Goal: Communication & Community: Answer question/provide support

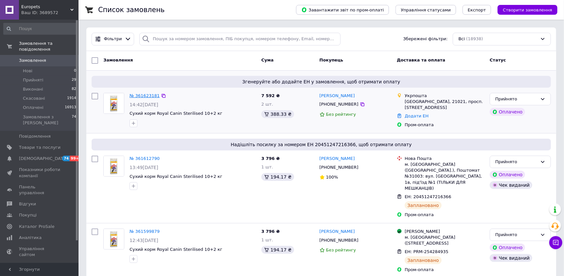
click at [136, 95] on link "№ 361623181" at bounding box center [145, 95] width 30 height 5
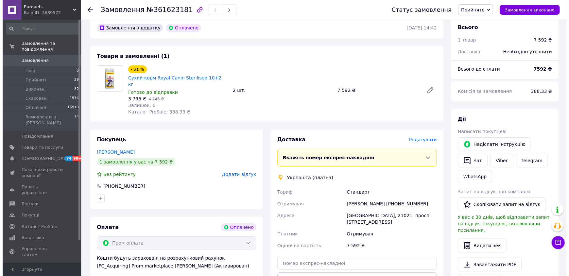
scroll to position [32, 0]
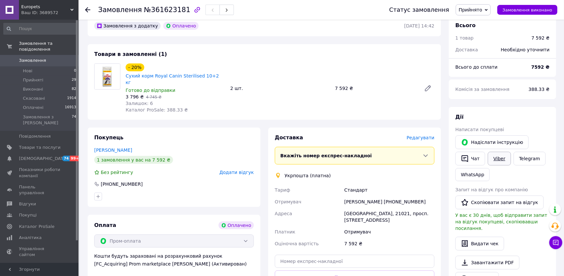
click at [497, 158] on link "Viber" at bounding box center [499, 159] width 23 height 14
click at [429, 135] on span "Редагувати" at bounding box center [421, 137] width 28 height 5
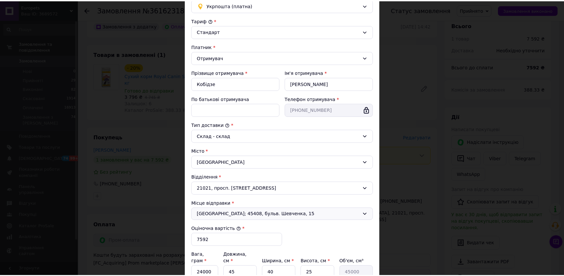
scroll to position [132, 0]
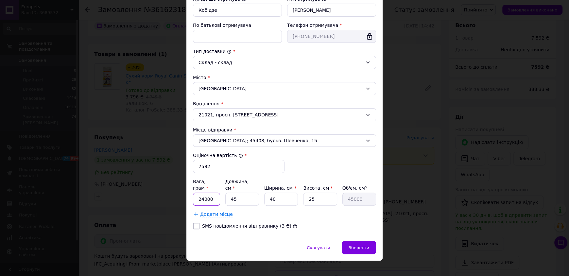
click at [202, 193] on input "24000" at bounding box center [206, 199] width 27 height 13
type input "25000"
drag, startPoint x: 307, startPoint y: 194, endPoint x: 303, endPoint y: 194, distance: 3.6
click at [303, 194] on input "25" at bounding box center [320, 199] width 34 height 13
type input "5"
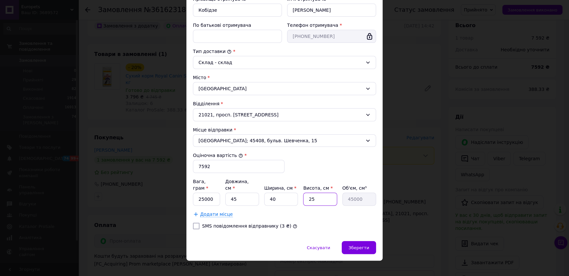
type input "9000"
type input "50"
type input "90000"
type input "50"
drag, startPoint x: 279, startPoint y: 196, endPoint x: 269, endPoint y: 196, distance: 9.8
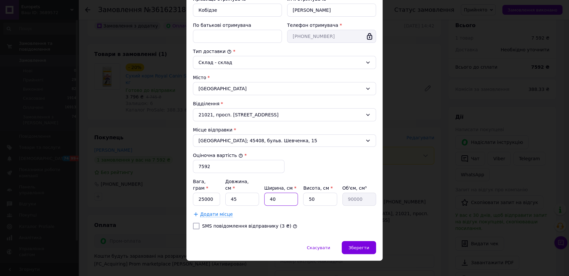
click at [269, 196] on input "40" at bounding box center [281, 199] width 34 height 13
type input "2"
type input "4500"
type input "25"
type input "56250"
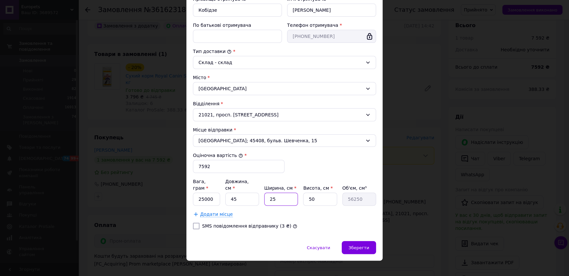
type input "2"
type input "4500"
type input "3"
type input "6750"
type input "35"
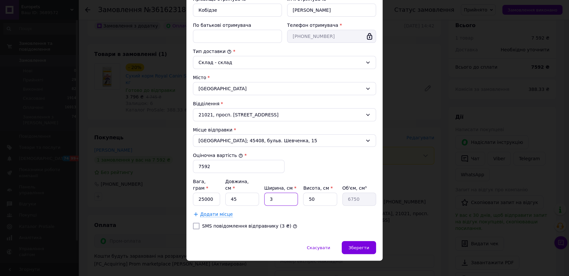
type input "78750"
type input "35"
drag, startPoint x: 236, startPoint y: 195, endPoint x: 229, endPoint y: 195, distance: 7.5
click at [229, 195] on input "45" at bounding box center [242, 199] width 34 height 13
type input "4"
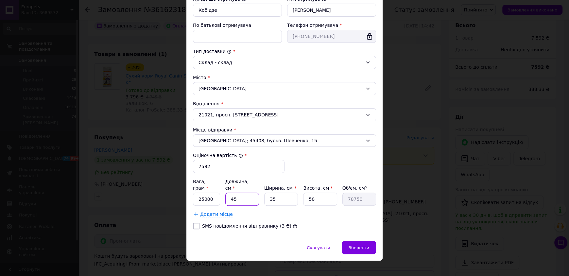
type input "7000"
type input "40"
type input "70000"
type input "40"
click at [317, 214] on div "Тариф * Стандарт Платник * Отримувач Прізвище отримувача * Кобідзе Ім'я отримув…" at bounding box center [284, 88] width 183 height 291
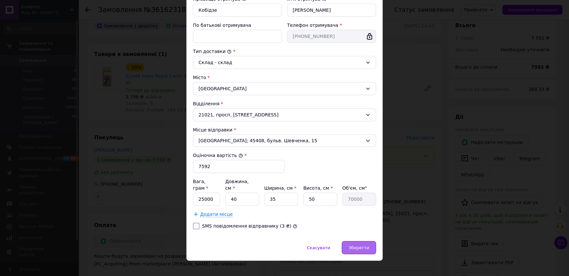
click at [360, 245] on span "Зберегти" at bounding box center [359, 247] width 21 height 5
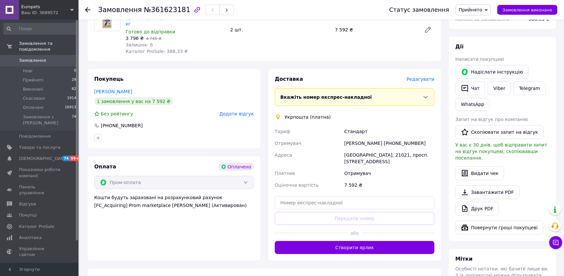
scroll to position [98, 0]
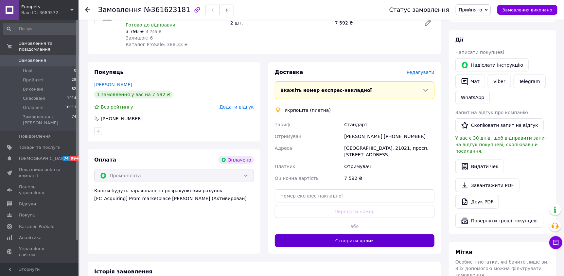
click at [349, 234] on button "Створити ярлик" at bounding box center [355, 240] width 160 height 13
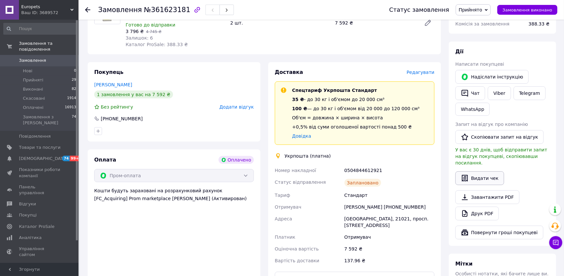
click at [480, 176] on button "Видати чек" at bounding box center [479, 178] width 49 height 14
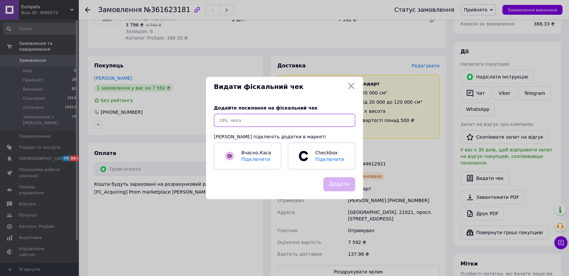
click at [274, 118] on input "text" at bounding box center [284, 120] width 141 height 13
paste input "https://kasa.vchasno.ua/check-viewer/gZqHfv7GAt0"
type input "https://kasa.vchasno.ua/check-viewer/gZqHfv7GAt0"
click at [348, 185] on button "Додати" at bounding box center [340, 184] width 32 height 14
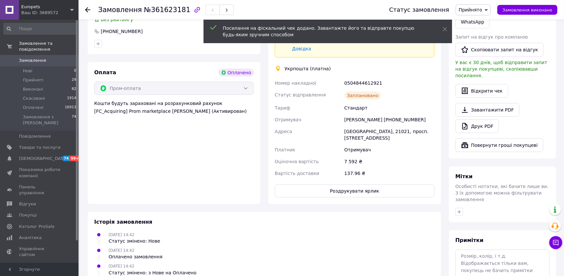
scroll to position [224, 0]
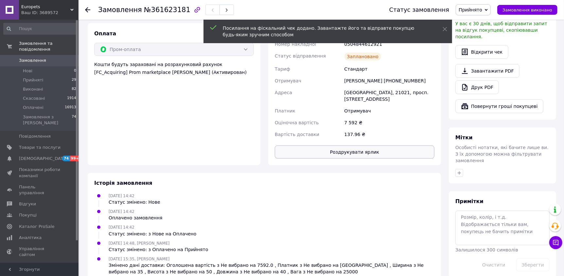
click at [356, 146] on button "Роздрукувати ярлик" at bounding box center [355, 152] width 160 height 13
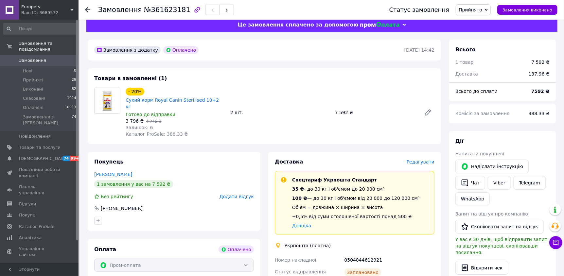
scroll to position [0, 0]
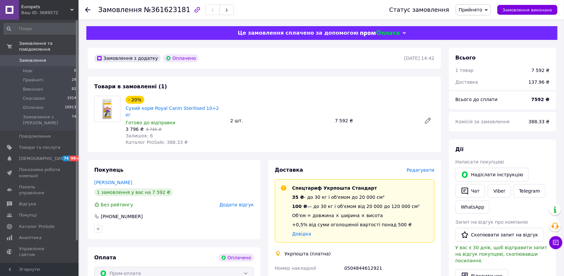
click at [36, 55] on link "Замовлення 0" at bounding box center [40, 60] width 80 height 11
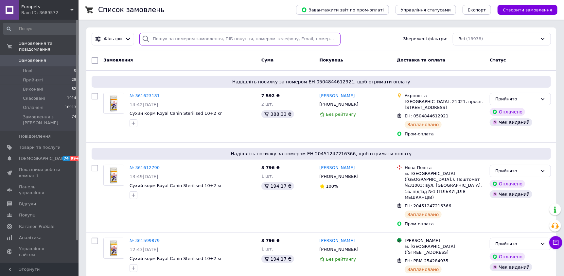
click at [175, 38] on input "search" at bounding box center [239, 39] width 201 height 13
paste input "863479535"
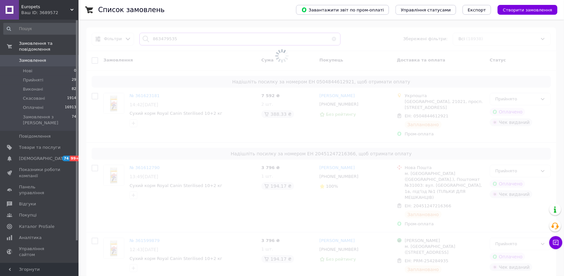
type input "863479535"
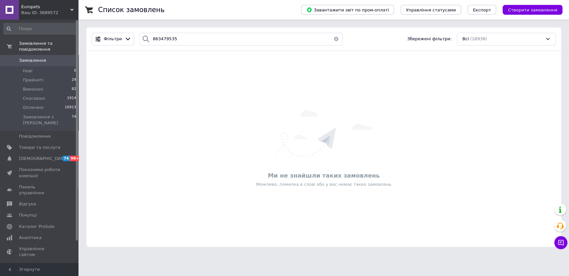
click at [41, 58] on span "Замовлення" at bounding box center [32, 61] width 27 height 6
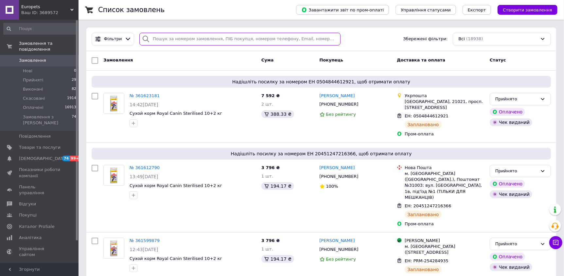
click at [210, 39] on input "search" at bounding box center [239, 39] width 201 height 13
paste input "20451243426405"
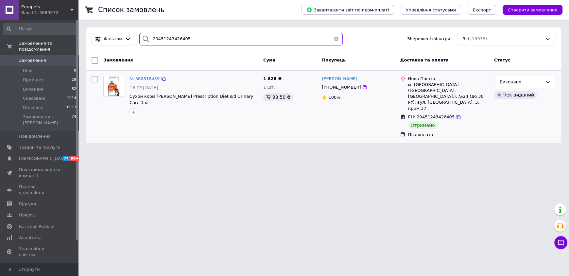
type input "20451243426405"
click at [523, 74] on div "Виконано Чек виданий" at bounding box center [525, 106] width 67 height 67
click at [524, 79] on div "Виконано" at bounding box center [521, 82] width 43 height 7
click at [517, 121] on li "Оплачено" at bounding box center [525, 120] width 61 height 12
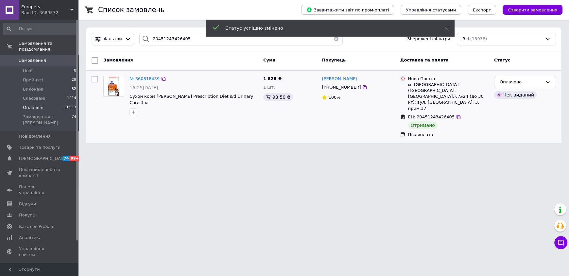
click at [38, 105] on span "Оплачені" at bounding box center [33, 108] width 21 height 6
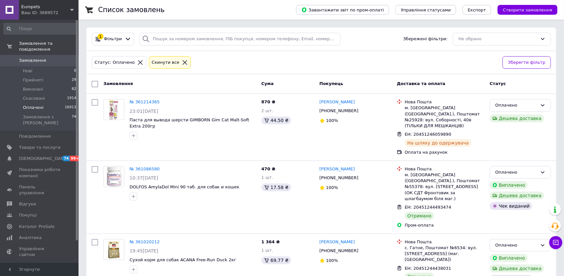
click at [29, 58] on span "Замовлення" at bounding box center [32, 61] width 27 height 6
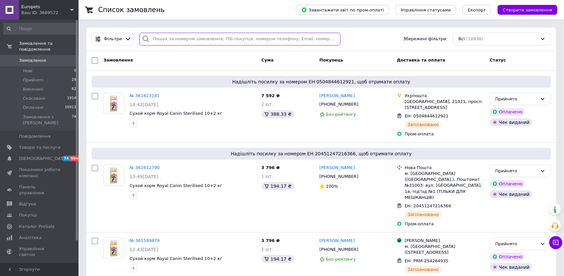
click at [170, 39] on input "search" at bounding box center [239, 39] width 201 height 13
paste input "20451244446837"
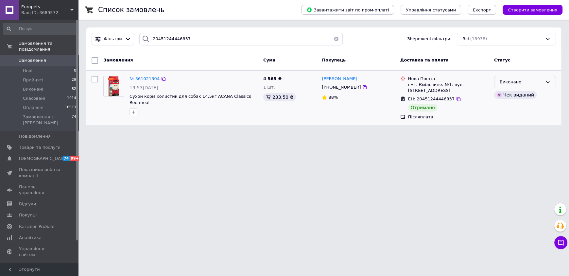
click at [520, 83] on div "Виконано" at bounding box center [521, 82] width 43 height 7
click at [512, 116] on li "Оплачено" at bounding box center [525, 120] width 61 height 12
drag, startPoint x: 186, startPoint y: 39, endPoint x: 141, endPoint y: 39, distance: 44.8
click at [141, 39] on div "20451244446837" at bounding box center [241, 39] width 204 height 13
paste input "69069"
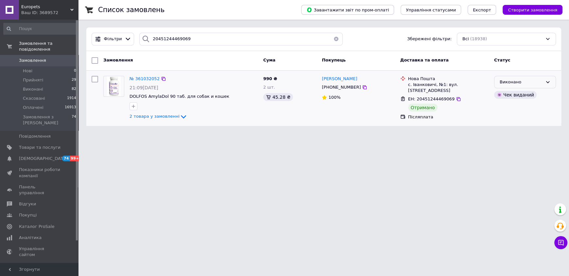
click at [525, 83] on div "Виконано" at bounding box center [521, 82] width 43 height 7
click at [511, 116] on li "Оплачено" at bounding box center [525, 120] width 61 height 12
drag, startPoint x: 192, startPoint y: 37, endPoint x: 151, endPoint y: 39, distance: 40.6
click at [151, 39] on input "20451244469069" at bounding box center [241, 39] width 204 height 13
click at [173, 37] on input "20451244469069" at bounding box center [241, 39] width 204 height 13
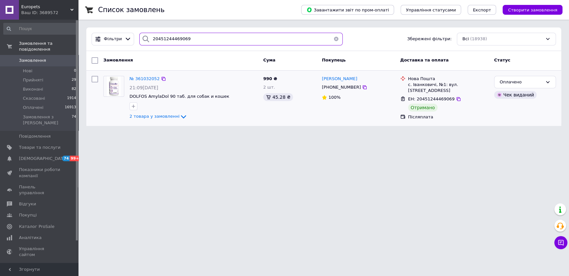
drag, startPoint x: 192, startPoint y: 37, endPoint x: 140, endPoint y: 41, distance: 51.5
click at [140, 41] on div "20451244469069" at bounding box center [241, 39] width 204 height 13
paste input "945807"
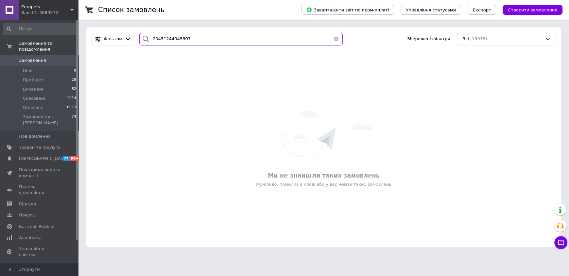
drag, startPoint x: 136, startPoint y: 40, endPoint x: 132, endPoint y: 40, distance: 3.9
click at [132, 40] on div "Фільтри 20451244945807 Збережені фільтри: Всі (18938)" at bounding box center [324, 39] width 470 height 13
paste input "5216948"
drag, startPoint x: 167, startPoint y: 41, endPoint x: 147, endPoint y: 44, distance: 20.8
click at [147, 44] on div "20451245216948" at bounding box center [241, 39] width 204 height 13
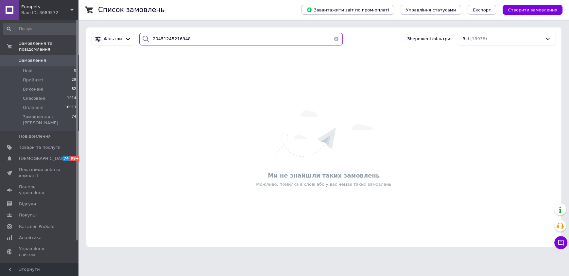
paste input "3460246"
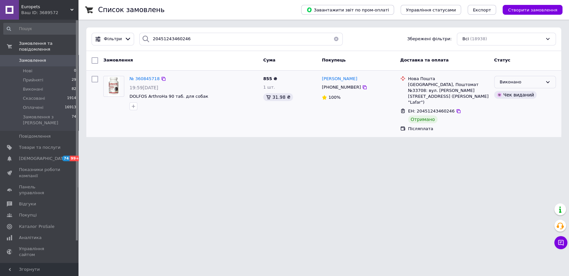
click at [501, 80] on div "Виконано" at bounding box center [521, 82] width 43 height 7
click at [505, 116] on li "Оплачено" at bounding box center [525, 120] width 61 height 12
drag, startPoint x: 185, startPoint y: 39, endPoint x: 134, endPoint y: 37, distance: 51.1
click at [137, 37] on div "20451243460246" at bounding box center [241, 39] width 209 height 13
paste input "4409020"
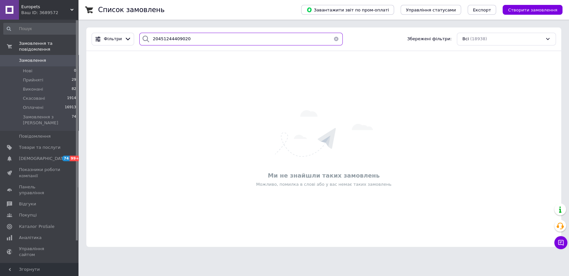
drag, startPoint x: 185, startPoint y: 39, endPoint x: 142, endPoint y: 39, distance: 42.9
click at [143, 39] on div "20451244409020" at bounding box center [241, 39] width 204 height 13
paste input "65575"
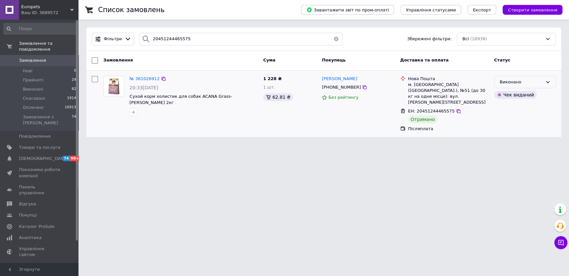
click at [544, 78] on div "Виконано" at bounding box center [525, 82] width 62 height 13
click at [517, 115] on li "Оплачено" at bounding box center [525, 120] width 61 height 12
drag, startPoint x: 188, startPoint y: 40, endPoint x: 146, endPoint y: 39, distance: 42.5
click at [146, 39] on div "20451244465575" at bounding box center [241, 39] width 204 height 13
paste input "5282468"
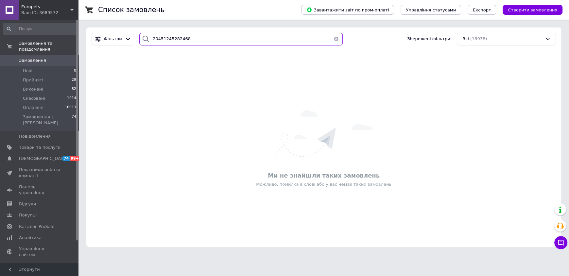
type input "20451245282468"
click at [36, 86] on span "Виконані" at bounding box center [33, 89] width 20 height 6
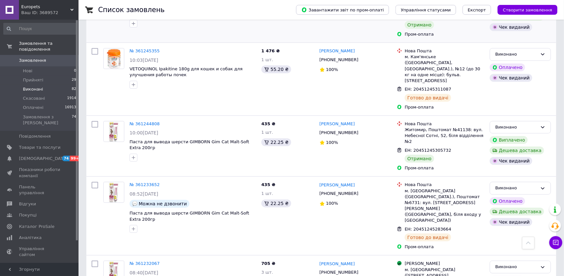
scroll to position [1472, 0]
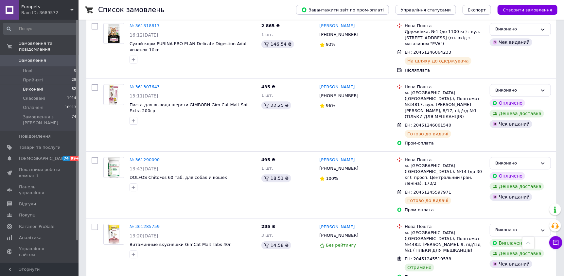
click at [50, 58] on span "Замовлення" at bounding box center [40, 61] width 42 height 6
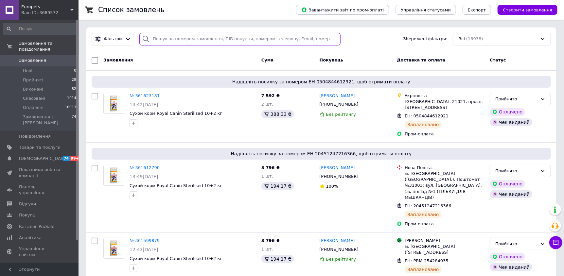
click at [206, 41] on input "search" at bounding box center [239, 39] width 201 height 13
paste input "360053583"
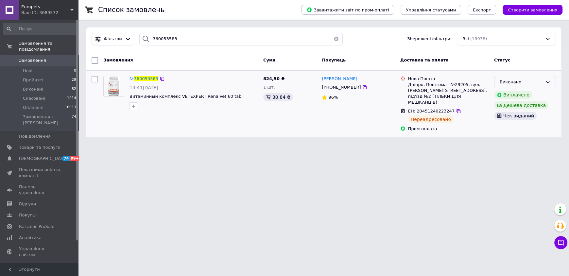
click at [510, 77] on div "Виконано" at bounding box center [525, 82] width 62 height 13
click at [511, 116] on li "Оплачено" at bounding box center [525, 120] width 61 height 12
click at [167, 36] on input "360053583" at bounding box center [241, 39] width 204 height 13
click at [175, 38] on input "360053583" at bounding box center [241, 39] width 204 height 13
drag, startPoint x: 175, startPoint y: 38, endPoint x: 144, endPoint y: 39, distance: 31.4
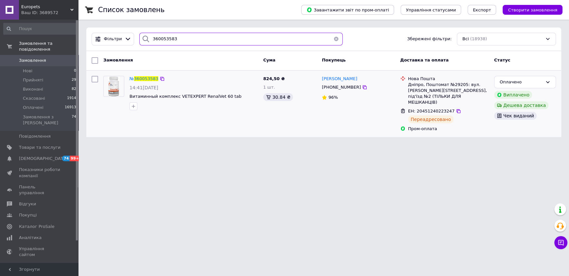
click at [144, 38] on div "360053583" at bounding box center [241, 39] width 204 height 13
paste input "58970950"
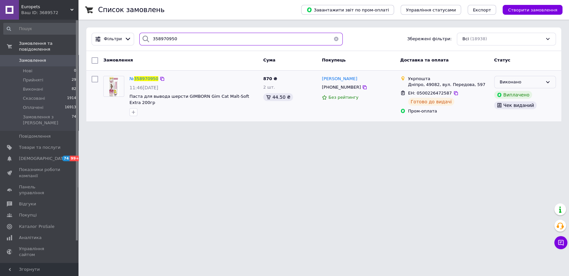
type input "358970950"
click at [501, 81] on div "Виконано" at bounding box center [521, 82] width 43 height 7
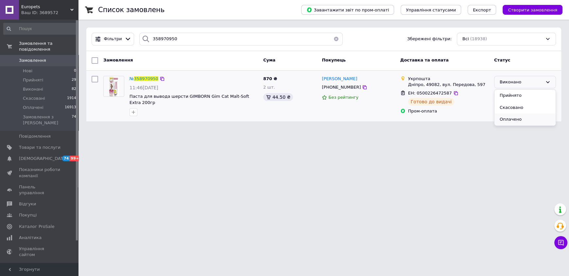
click at [515, 120] on li "Оплачено" at bounding box center [525, 120] width 61 height 12
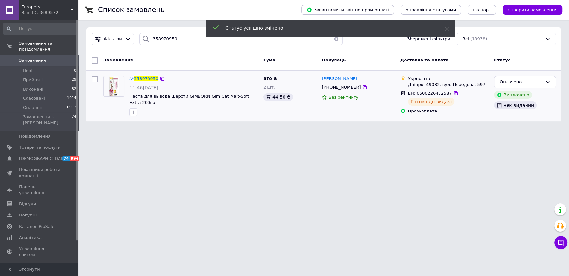
click at [34, 58] on span "Замовлення" at bounding box center [32, 61] width 27 height 6
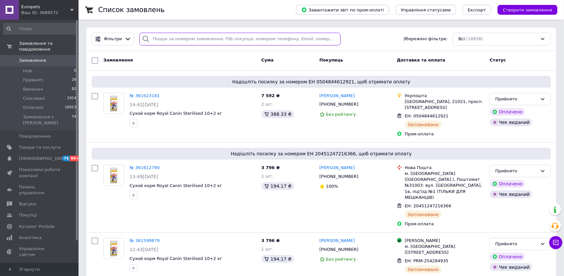
click at [207, 36] on input "search" at bounding box center [239, 39] width 201 height 13
paste input "360739746"
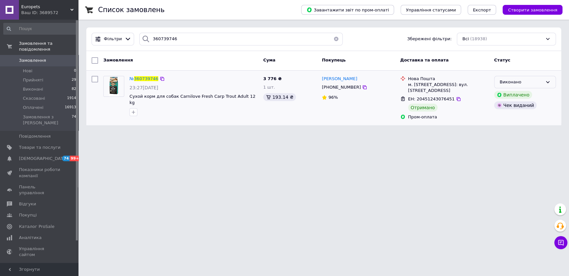
click at [532, 79] on div "Виконано" at bounding box center [521, 82] width 43 height 7
click at [507, 116] on li "Оплачено" at bounding box center [525, 120] width 61 height 12
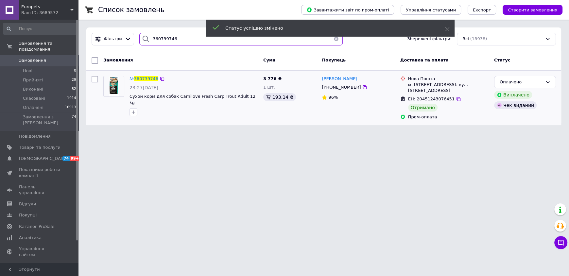
drag, startPoint x: 174, startPoint y: 39, endPoint x: 150, endPoint y: 40, distance: 24.2
click at [150, 40] on div "360739746" at bounding box center [241, 39] width 204 height 13
paste input "99292"
click at [512, 82] on div "Виконано" at bounding box center [521, 82] width 43 height 7
click at [507, 118] on li "Оплачено" at bounding box center [525, 120] width 61 height 12
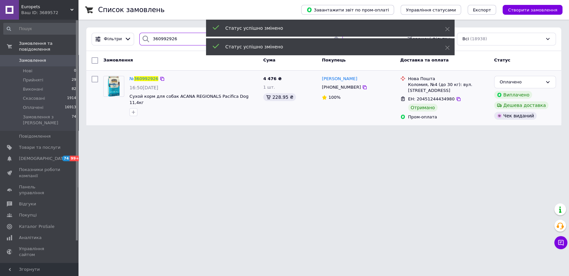
drag, startPoint x: 175, startPoint y: 38, endPoint x: 135, endPoint y: 39, distance: 39.9
click at [137, 39] on div "360992926" at bounding box center [241, 39] width 209 height 13
paste input "768571"
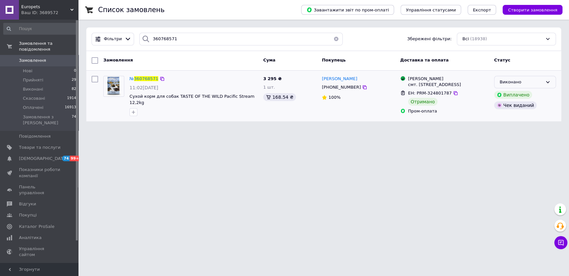
click at [521, 80] on div "Виконано" at bounding box center [521, 82] width 43 height 7
click at [515, 121] on li "Оплачено" at bounding box center [525, 120] width 61 height 12
drag, startPoint x: 171, startPoint y: 37, endPoint x: 144, endPoint y: 38, distance: 26.8
click at [144, 38] on div "360768571" at bounding box center [241, 39] width 204 height 13
paste input "1192087"
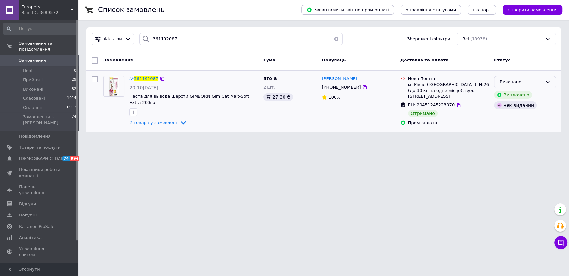
click at [546, 82] on icon at bounding box center [547, 82] width 5 height 5
click at [516, 114] on li "Оплачено" at bounding box center [525, 120] width 61 height 12
drag, startPoint x: 178, startPoint y: 40, endPoint x: 138, endPoint y: 38, distance: 40.3
click at [139, 38] on div "361192087" at bounding box center [241, 39] width 204 height 13
paste input "097619"
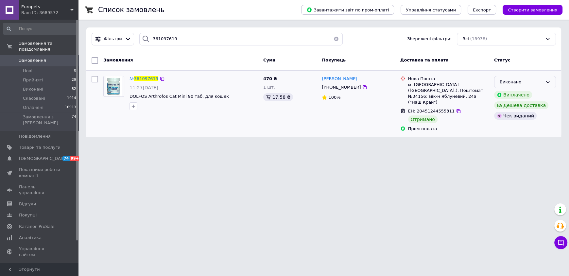
click at [547, 80] on icon at bounding box center [547, 82] width 5 height 5
click at [514, 116] on li "Оплачено" at bounding box center [525, 120] width 61 height 12
drag, startPoint x: 150, startPoint y: 41, endPoint x: 138, endPoint y: 41, distance: 12.1
click at [139, 41] on div "361097619" at bounding box center [241, 39] width 204 height 13
paste input "09862"
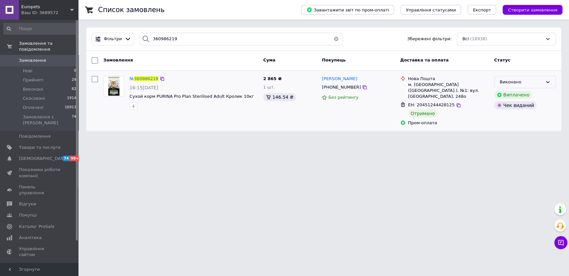
click at [537, 82] on div "Виконано" at bounding box center [521, 82] width 43 height 7
click at [516, 118] on li "Оплачено" at bounding box center [525, 120] width 61 height 12
drag, startPoint x: 171, startPoint y: 38, endPoint x: 138, endPoint y: 38, distance: 33.0
click at [139, 38] on div "360986219" at bounding box center [241, 39] width 204 height 13
paste input "1021351"
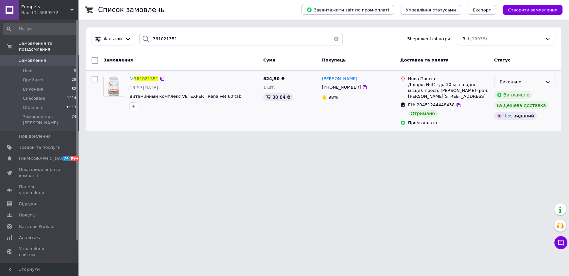
click at [542, 81] on div "Виконано" at bounding box center [521, 82] width 43 height 7
click at [514, 116] on li "Оплачено" at bounding box center [525, 120] width 61 height 12
drag, startPoint x: 175, startPoint y: 39, endPoint x: 133, endPoint y: 43, distance: 42.7
click at [133, 43] on div "Фільтри 361021351 Збережені фільтри: Всі (18938)" at bounding box center [324, 39] width 470 height 13
paste input "0751600"
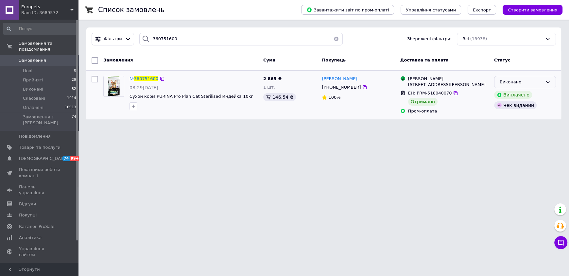
click at [540, 81] on div "Виконано" at bounding box center [521, 82] width 43 height 7
click at [506, 118] on li "Оплачено" at bounding box center [525, 120] width 61 height 12
drag, startPoint x: 176, startPoint y: 37, endPoint x: 127, endPoint y: 37, distance: 49.7
click at [127, 37] on div "Фільтри 360751600 Збережені фільтри: Всі (18938)" at bounding box center [324, 39] width 470 height 13
paste input "1161907"
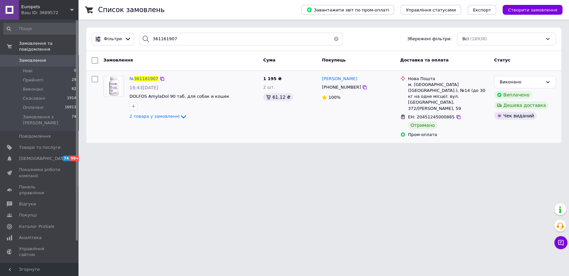
click at [537, 75] on div "Виконано Виплачено Дешева доставка Чек виданий" at bounding box center [525, 106] width 67 height 67
click at [537, 81] on div "Виконано" at bounding box center [521, 82] width 43 height 7
click at [516, 117] on li "Оплачено" at bounding box center [525, 120] width 61 height 12
drag, startPoint x: 179, startPoint y: 37, endPoint x: 140, endPoint y: 39, distance: 39.0
click at [140, 39] on div "361161907" at bounding box center [241, 39] width 204 height 13
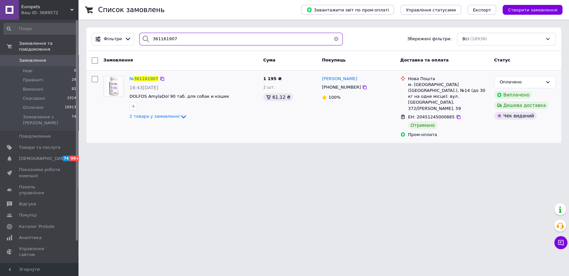
paste input "50211"
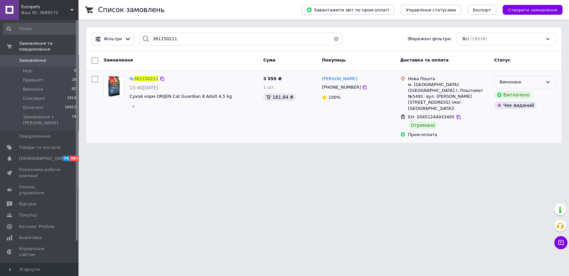
click at [540, 81] on div "Виконано" at bounding box center [521, 82] width 43 height 7
click at [511, 116] on li "Оплачено" at bounding box center [525, 120] width 61 height 12
drag, startPoint x: 169, startPoint y: 39, endPoint x: 146, endPoint y: 41, distance: 23.0
click at [146, 41] on div "361150211" at bounding box center [241, 39] width 204 height 13
paste input "0895880"
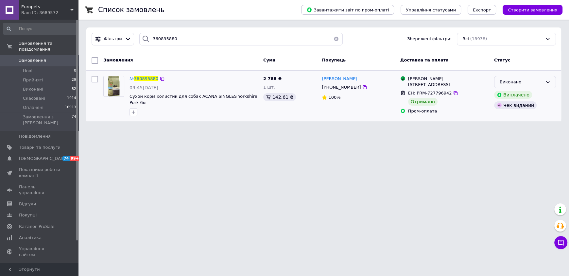
click at [523, 80] on div "Виконано" at bounding box center [521, 82] width 43 height 7
click at [512, 116] on li "Оплачено" at bounding box center [525, 120] width 61 height 12
drag, startPoint x: 179, startPoint y: 41, endPoint x: 137, endPoint y: 43, distance: 41.9
click at [139, 43] on div "360895880" at bounding box center [241, 39] width 204 height 13
paste input "766294"
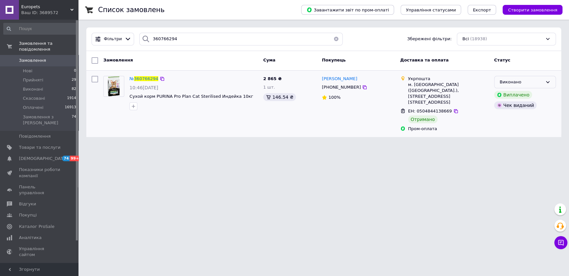
click at [537, 82] on div "Виконано" at bounding box center [521, 82] width 43 height 7
click at [512, 118] on li "Оплачено" at bounding box center [525, 120] width 61 height 12
drag, startPoint x: 186, startPoint y: 40, endPoint x: 140, endPoint y: 46, distance: 45.6
click at [142, 45] on div "Фільтри 360766294 Збережені фільтри: Всі (18938)" at bounding box center [323, 39] width 475 height 24
paste input "1059709"
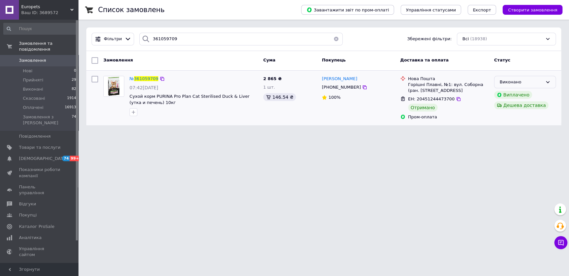
click at [514, 79] on div "Виконано" at bounding box center [521, 82] width 43 height 7
click at [506, 118] on li "Оплачено" at bounding box center [525, 120] width 61 height 12
drag, startPoint x: 147, startPoint y: 41, endPoint x: 135, endPoint y: 43, distance: 12.3
click at [137, 43] on div "361059709" at bounding box center [241, 39] width 209 height 13
paste input "80378"
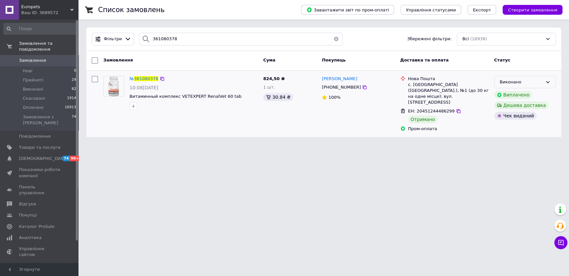
click at [536, 79] on div "Виконано" at bounding box center [521, 82] width 43 height 7
click at [512, 120] on li "Оплачено" at bounding box center [525, 120] width 61 height 12
drag, startPoint x: 174, startPoint y: 40, endPoint x: 141, endPoint y: 41, distance: 33.1
click at [142, 41] on div "361080378" at bounding box center [241, 39] width 204 height 13
paste input "24480"
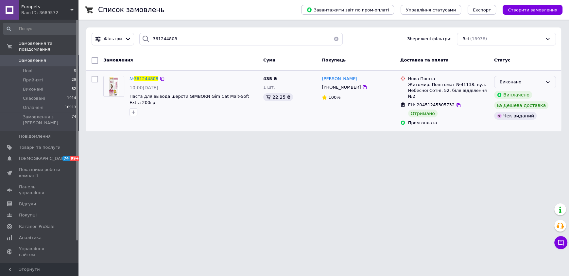
click at [513, 82] on div "Виконано" at bounding box center [521, 82] width 43 height 7
click at [503, 120] on li "Оплачено" at bounding box center [525, 120] width 61 height 12
drag, startPoint x: 148, startPoint y: 41, endPoint x: 133, endPoint y: 41, distance: 15.1
click at [133, 41] on div "Фільтри 361244808 Збережені фільтри: Всі (18938)" at bounding box center [324, 39] width 470 height 13
paste input "2171"
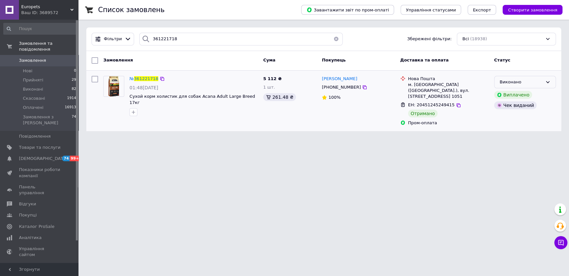
click at [535, 80] on div "Виконано" at bounding box center [521, 82] width 43 height 7
click at [514, 116] on li "Оплачено" at bounding box center [525, 120] width 61 height 12
drag, startPoint x: 168, startPoint y: 39, endPoint x: 147, endPoint y: 38, distance: 20.9
click at [147, 38] on div "361221718" at bounding box center [241, 39] width 204 height 13
paste input "85759"
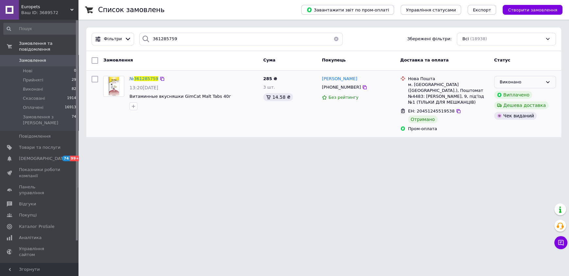
drag, startPoint x: 512, startPoint y: 80, endPoint x: 512, endPoint y: 88, distance: 7.9
click at [512, 80] on div "Виконано" at bounding box center [521, 82] width 43 height 7
click at [510, 119] on li "Оплачено" at bounding box center [525, 120] width 61 height 12
drag, startPoint x: 172, startPoint y: 40, endPoint x: 136, endPoint y: 40, distance: 36.0
click at [139, 40] on div "361285759" at bounding box center [241, 39] width 204 height 13
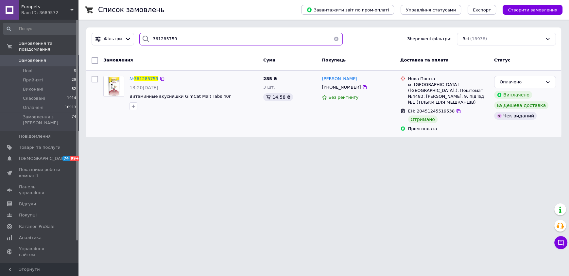
paste input "0992607"
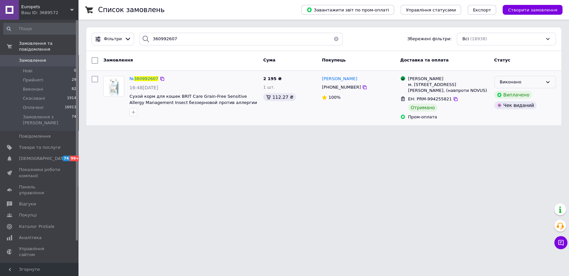
drag, startPoint x: 550, startPoint y: 80, endPoint x: 546, endPoint y: 80, distance: 3.7
click at [549, 80] on icon at bounding box center [547, 82] width 5 height 5
click at [506, 115] on li "Оплачено" at bounding box center [525, 120] width 61 height 12
drag, startPoint x: 176, startPoint y: 38, endPoint x: 142, endPoint y: 40, distance: 33.7
click at [142, 40] on div "360992607" at bounding box center [241, 39] width 204 height 13
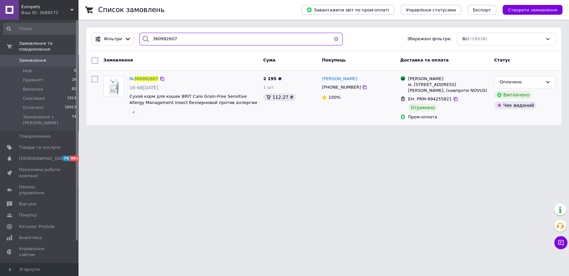
paste input "124869"
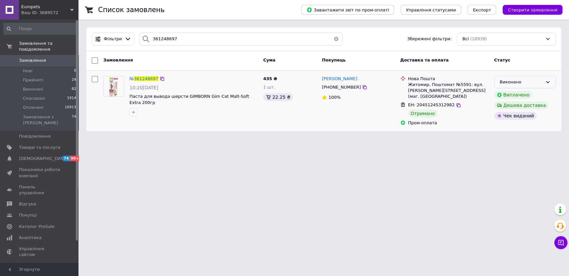
drag, startPoint x: 522, startPoint y: 79, endPoint x: 520, endPoint y: 87, distance: 8.3
click at [522, 79] on div "Виконано" at bounding box center [521, 82] width 43 height 7
click at [511, 118] on li "Оплачено" at bounding box center [525, 120] width 61 height 12
drag, startPoint x: 170, startPoint y: 37, endPoint x: 143, endPoint y: 40, distance: 27.6
click at [143, 40] on div "361248697" at bounding box center [241, 39] width 204 height 13
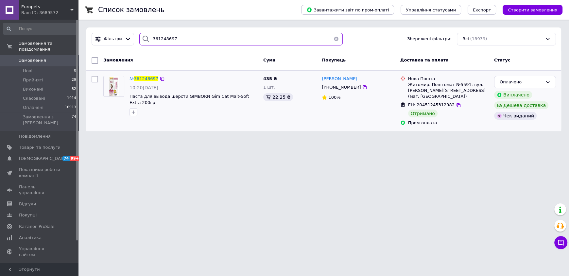
paste input "0799230"
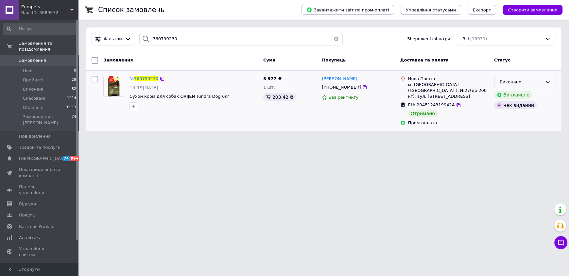
click at [532, 81] on div "Виконано" at bounding box center [521, 82] width 43 height 7
click at [509, 117] on li "Оплачено" at bounding box center [525, 120] width 61 height 12
drag, startPoint x: 148, startPoint y: 41, endPoint x: 140, endPoint y: 42, distance: 7.6
click at [140, 42] on div "360799230" at bounding box center [241, 39] width 204 height 13
paste input "866672"
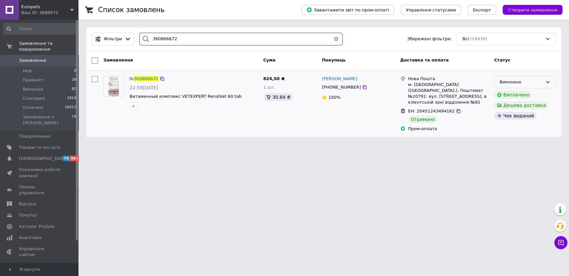
type input "360866672"
click at [543, 83] on div "Виконано" at bounding box center [525, 82] width 62 height 13
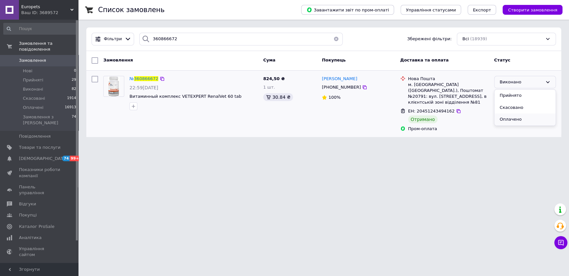
click at [519, 118] on li "Оплачено" at bounding box center [525, 120] width 61 height 12
click at [40, 58] on span "Замовлення" at bounding box center [32, 61] width 27 height 6
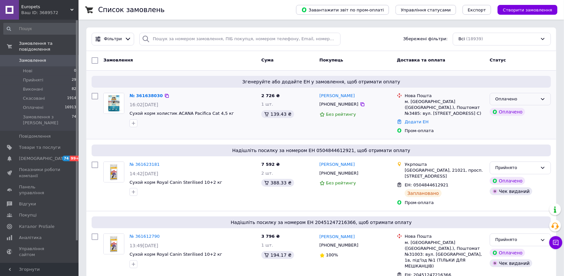
click at [515, 98] on div "Оплачено" at bounding box center [516, 99] width 42 height 7
click at [506, 111] on li "Прийнято" at bounding box center [520, 113] width 61 height 12
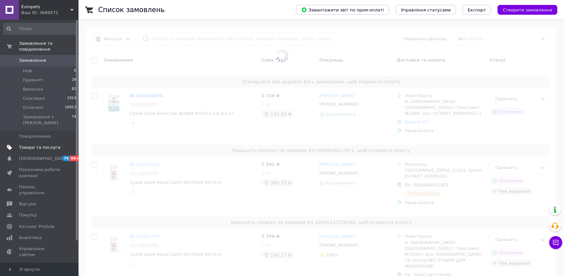
click at [41, 145] on span "Товари та послуги" at bounding box center [40, 148] width 42 height 6
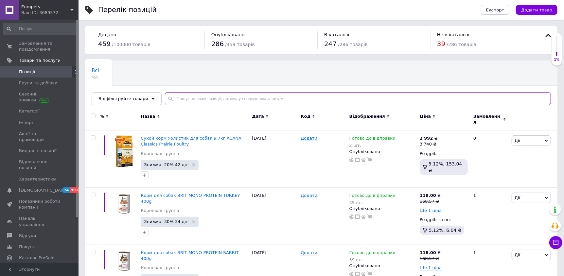
click at [215, 99] on input "text" at bounding box center [358, 98] width 386 height 13
type input "pacifica"
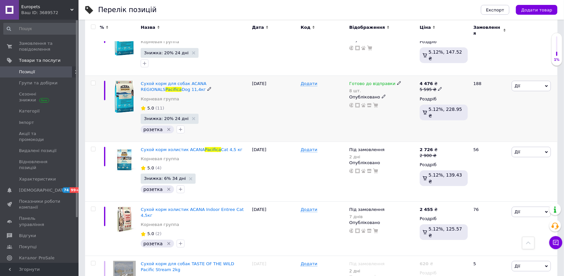
scroll to position [229, 0]
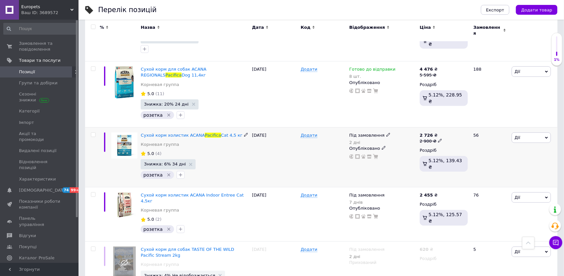
click at [386, 133] on icon at bounding box center [388, 135] width 4 height 4
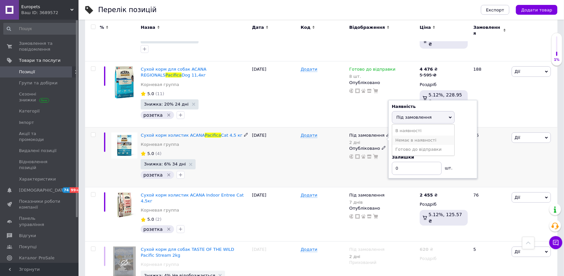
click at [402, 137] on li "Немає в наявності" at bounding box center [423, 140] width 62 height 9
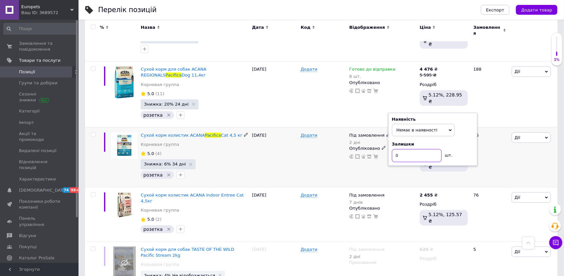
drag, startPoint x: 396, startPoint y: 151, endPoint x: 385, endPoint y: 151, distance: 10.1
click at [385, 151] on div "Під замовлення 2 дні Наявність Немає в наявності В наявності Під замовлення Гот…" at bounding box center [382, 146] width 67 height 27
click at [298, 160] on div "12.09.2025" at bounding box center [274, 157] width 49 height 60
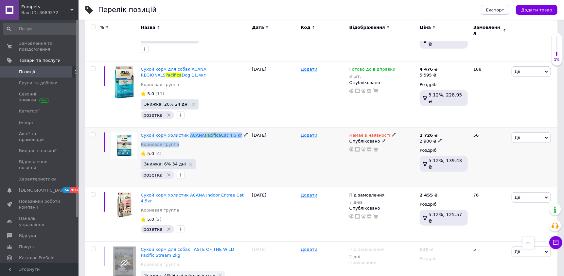
drag, startPoint x: 241, startPoint y: 135, endPoint x: 184, endPoint y: 129, distance: 56.9
click at [184, 133] on div "Сухой корм холистик ACANA Pacifica Cat 4,5 кг Корневая группа" at bounding box center [195, 142] width 108 height 18
copy div "ACANA Pacifica Cat 4,5 кг Корневая группа"
click at [23, 44] on span "Замовлення та повідомлення" at bounding box center [40, 47] width 42 height 12
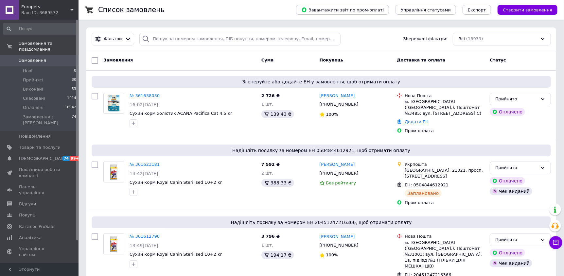
click at [37, 58] on span "Замовлення" at bounding box center [32, 61] width 27 height 6
click at [32, 58] on span "Замовлення" at bounding box center [32, 61] width 27 height 6
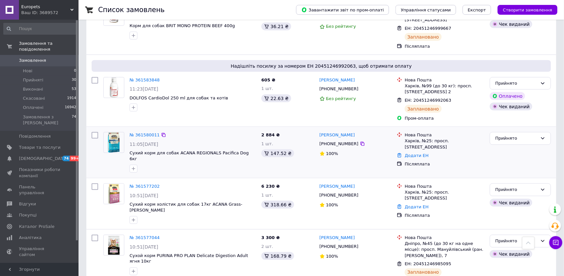
scroll to position [490, 0]
click at [517, 134] on div "Прийнято" at bounding box center [516, 137] width 42 height 7
click at [507, 146] on li "Виконано" at bounding box center [520, 152] width 61 height 12
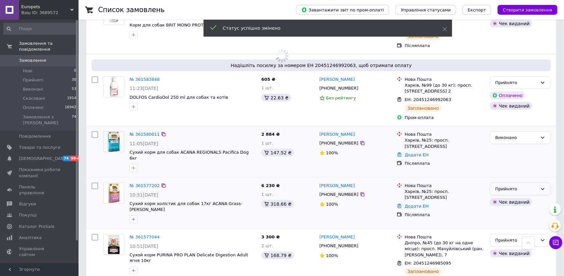
click at [507, 186] on div "Прийнято" at bounding box center [516, 189] width 42 height 7
click at [507, 197] on li "Виконано" at bounding box center [520, 203] width 61 height 12
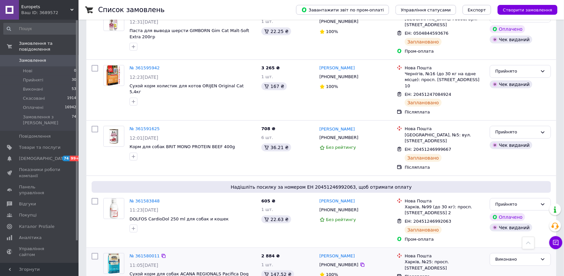
scroll to position [360, 0]
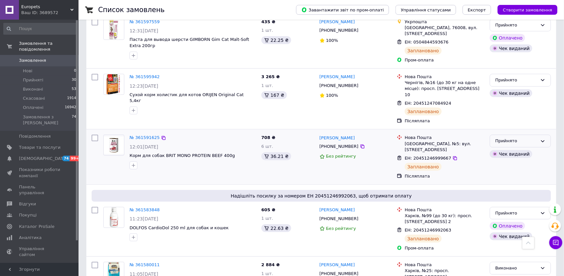
click at [529, 138] on div "Прийнято" at bounding box center [516, 141] width 42 height 7
click at [519, 149] on li "Виконано" at bounding box center [520, 155] width 61 height 12
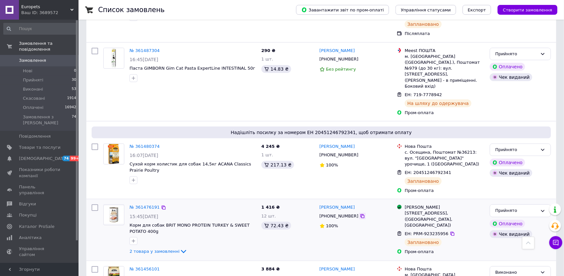
scroll to position [1571, 0]
click at [180, 247] on icon at bounding box center [184, 251] width 8 height 8
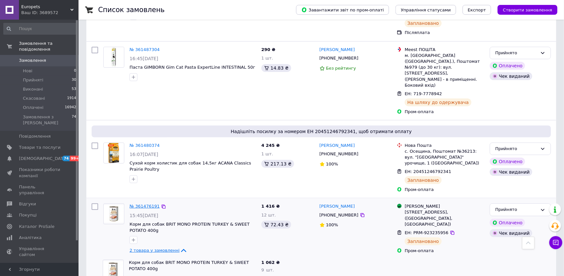
click at [149, 204] on link "№ 361476191" at bounding box center [145, 206] width 30 height 5
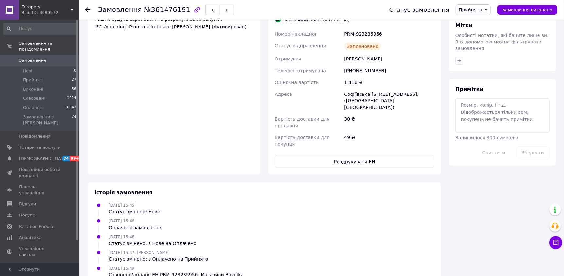
scroll to position [339, 0]
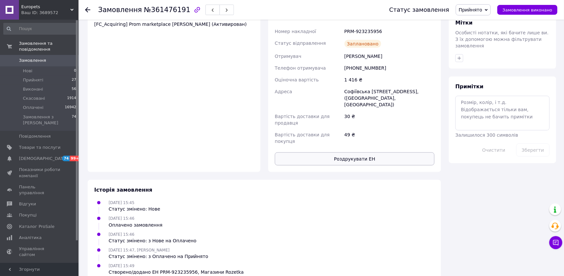
click at [348, 152] on button "Роздрукувати ЕН" at bounding box center [355, 158] width 160 height 13
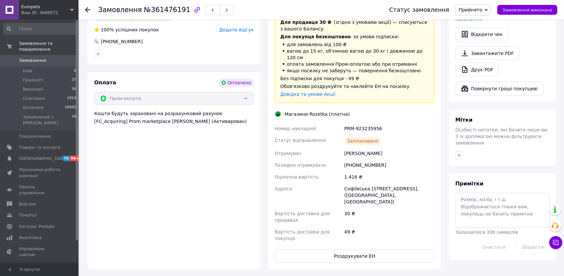
scroll to position [241, 0]
click at [19, 58] on span "Замовлення" at bounding box center [32, 61] width 27 height 6
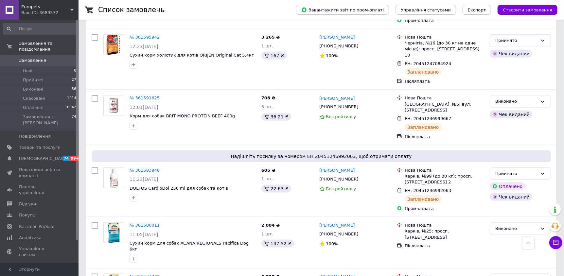
scroll to position [425, 0]
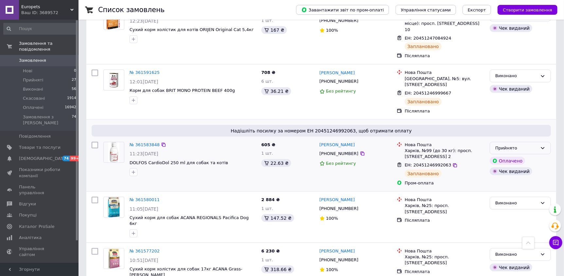
click at [509, 145] on div "Прийнято" at bounding box center [516, 148] width 42 height 7
click at [506, 156] on li "Виконано" at bounding box center [520, 162] width 61 height 12
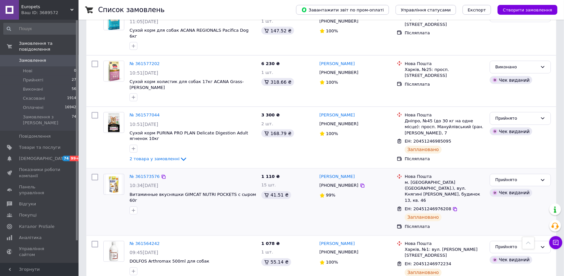
scroll to position [622, 0]
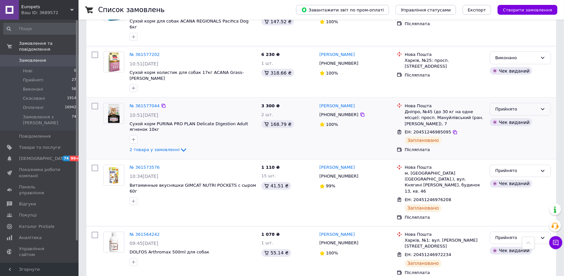
click at [521, 106] on div "Прийнято" at bounding box center [516, 109] width 42 height 7
click at [515, 117] on li "Виконано" at bounding box center [520, 123] width 61 height 12
click at [495, 165] on div "Прийнято" at bounding box center [520, 171] width 61 height 13
click at [499, 179] on li "Виконано" at bounding box center [520, 185] width 61 height 12
click at [531, 235] on div "Прийнято" at bounding box center [516, 238] width 42 height 7
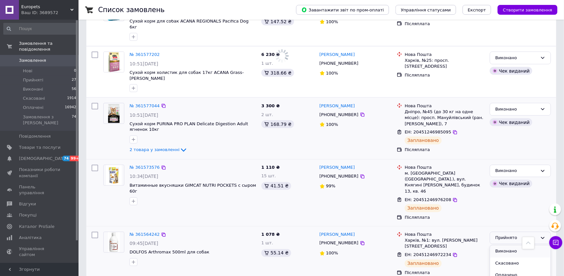
click at [523, 246] on li "Виконано" at bounding box center [520, 252] width 61 height 12
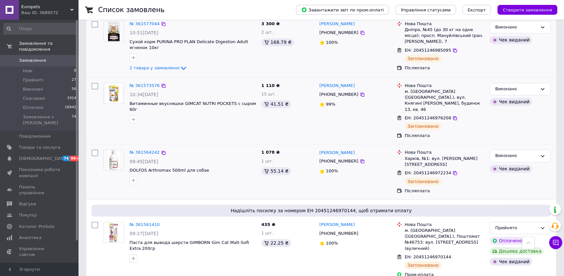
scroll to position [782, 0]
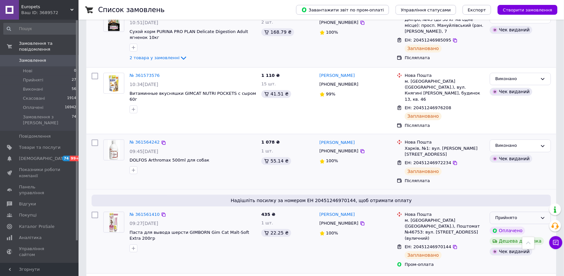
click at [528, 215] on div "Прийнято" at bounding box center [516, 218] width 42 height 7
click at [509, 225] on li "Виконано" at bounding box center [520, 231] width 61 height 12
click at [40, 77] on span "Прийняті" at bounding box center [33, 80] width 20 height 6
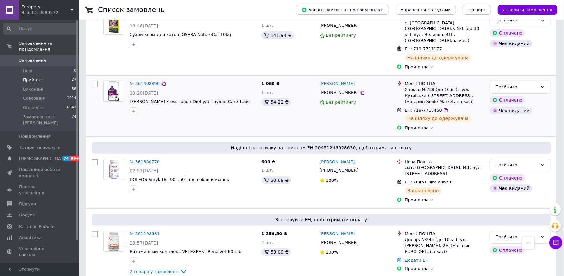
scroll to position [1486, 0]
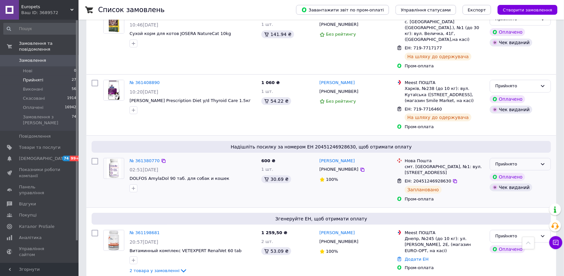
click at [500, 161] on div "Прийнято" at bounding box center [516, 164] width 42 height 7
click at [500, 172] on li "Виконано" at bounding box center [520, 178] width 61 height 12
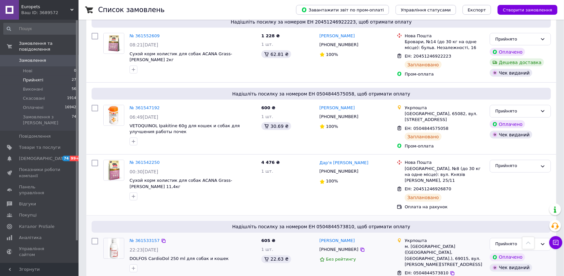
scroll to position [564, 0]
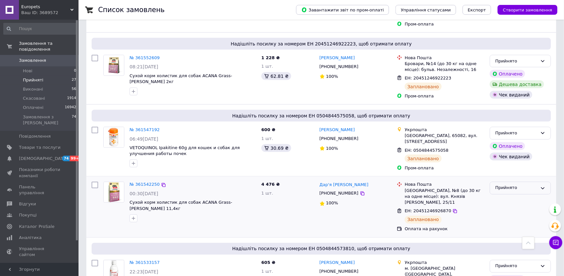
click at [508, 185] on div "Прийнято" at bounding box center [516, 188] width 42 height 7
click at [504, 220] on li "Оплачено" at bounding box center [520, 226] width 61 height 12
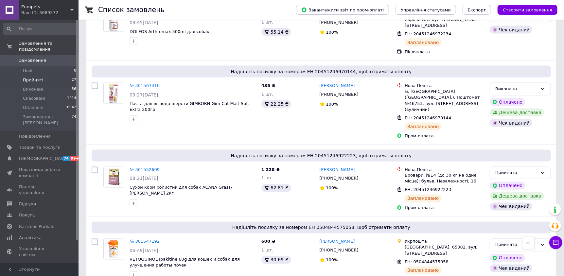
scroll to position [570, 0]
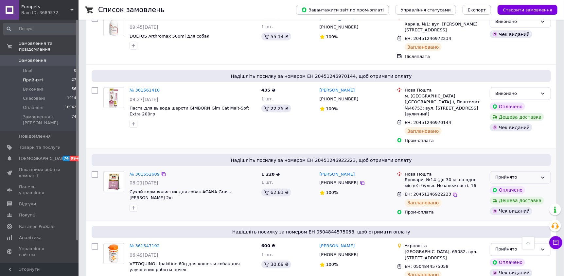
click at [520, 171] on div "Прийнято" at bounding box center [520, 177] width 61 height 13
click at [518, 185] on li "Виконано" at bounding box center [520, 191] width 61 height 12
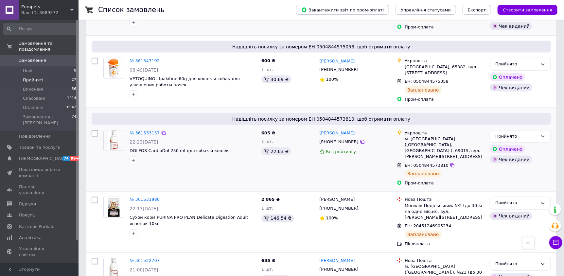
scroll to position [584, 0]
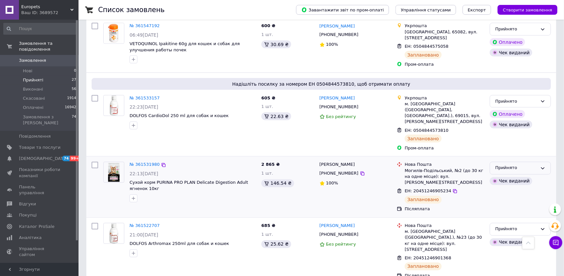
click at [512, 165] on div "Прийнято" at bounding box center [516, 168] width 42 height 7
click at [511, 176] on li "Виконано" at bounding box center [520, 182] width 61 height 12
click at [500, 226] on div "Прийнято" at bounding box center [516, 229] width 42 height 7
click at [499, 237] on li "Виконано" at bounding box center [520, 243] width 61 height 12
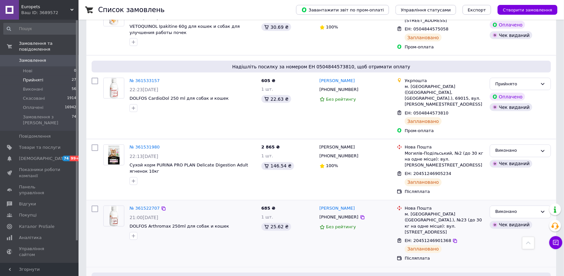
scroll to position [650, 0]
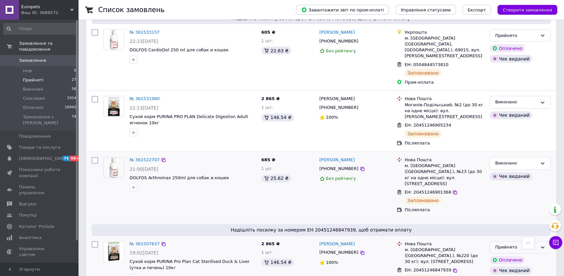
drag, startPoint x: 516, startPoint y: 198, endPoint x: 514, endPoint y: 205, distance: 7.4
click at [516, 244] on div "Прийнято" at bounding box center [516, 247] width 42 height 7
drag, startPoint x: 507, startPoint y: 212, endPoint x: 506, endPoint y: 209, distance: 3.7
click at [506, 255] on li "Виконано" at bounding box center [520, 261] width 61 height 12
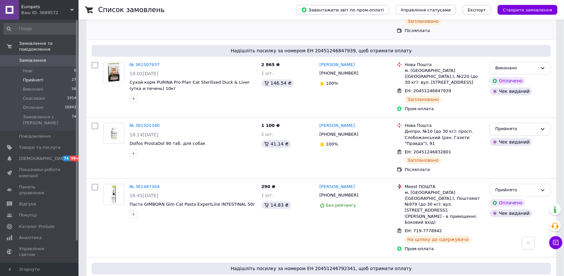
scroll to position [797, 0]
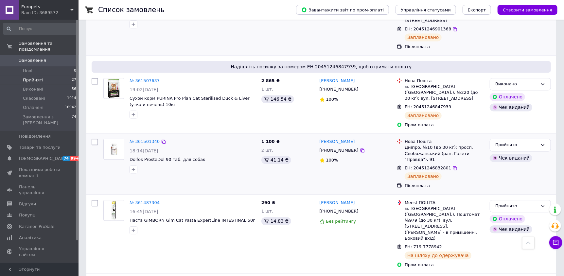
drag, startPoint x: 531, startPoint y: 94, endPoint x: 527, endPoint y: 99, distance: 6.6
click at [531, 142] on div "Прийнято" at bounding box center [516, 145] width 42 height 7
click at [523, 153] on li "Виконано" at bounding box center [520, 159] width 61 height 12
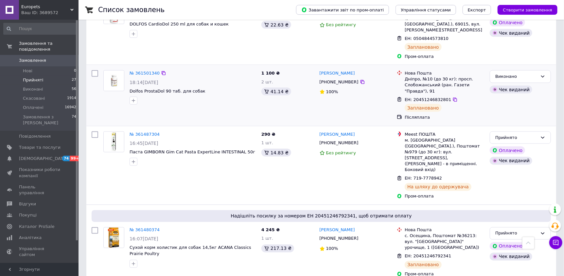
scroll to position [602, 0]
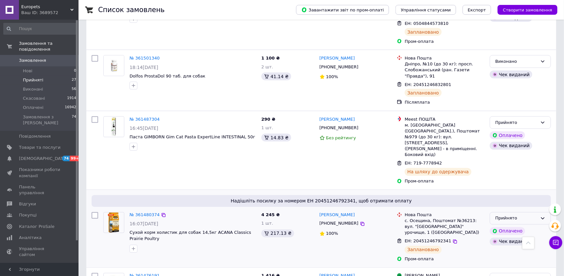
click at [524, 215] on div "Прийнято" at bounding box center [516, 218] width 42 height 7
click at [518, 226] on li "Виконано" at bounding box center [520, 232] width 61 height 12
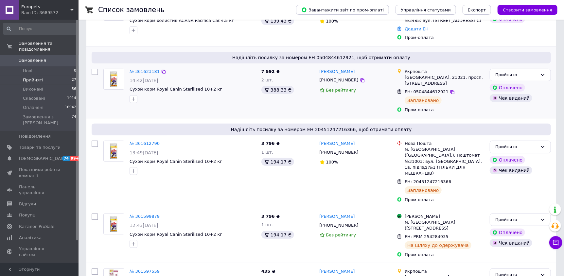
scroll to position [131, 0]
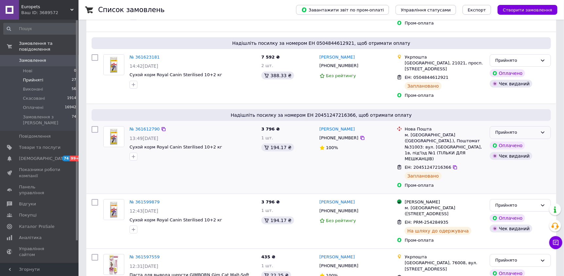
click at [503, 129] on div "Прийнято" at bounding box center [516, 132] width 42 height 7
click at [502, 140] on li "Виконано" at bounding box center [520, 146] width 61 height 12
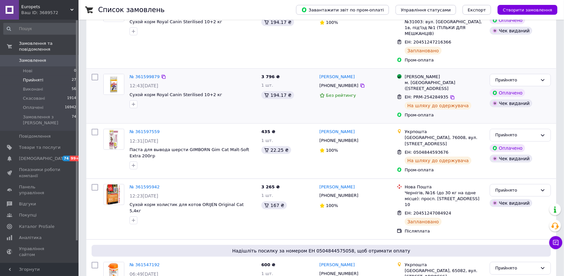
scroll to position [261, 0]
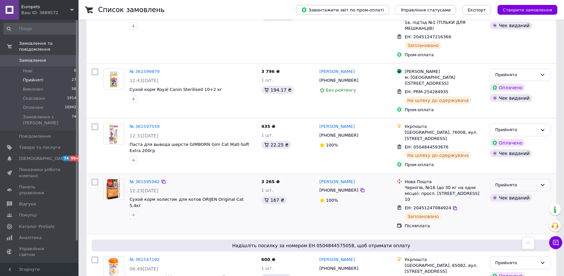
click at [502, 182] on div "Прийнято" at bounding box center [516, 185] width 42 height 7
click at [502, 193] on li "Виконано" at bounding box center [520, 199] width 61 height 12
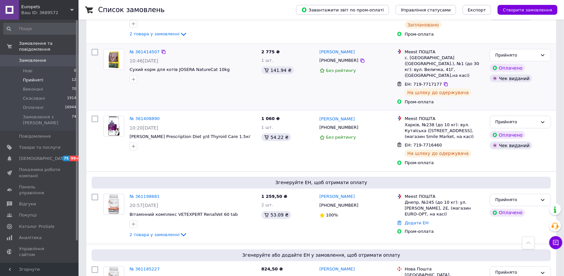
scroll to position [603, 0]
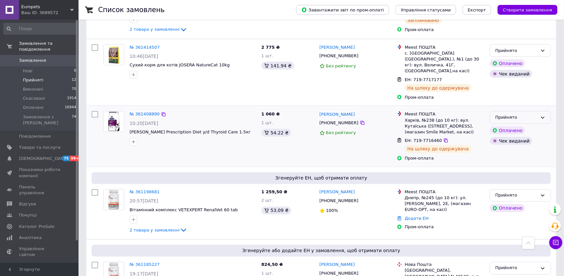
click at [508, 114] on div "Прийнято" at bounding box center [516, 117] width 42 height 7
click at [506, 125] on li "Виконано" at bounding box center [520, 131] width 61 height 12
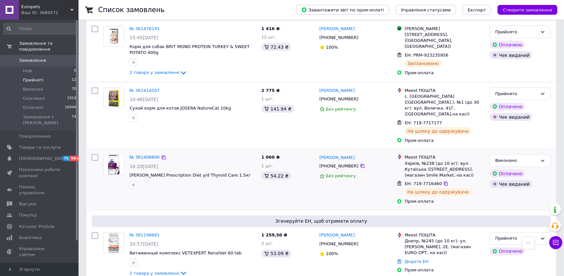
scroll to position [537, 0]
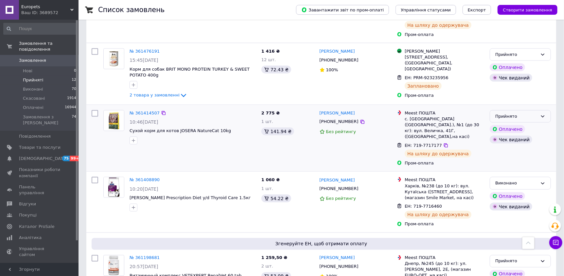
click at [519, 113] on div "Прийнято" at bounding box center [516, 116] width 42 height 7
click at [514, 124] on li "Виконано" at bounding box center [520, 130] width 61 height 12
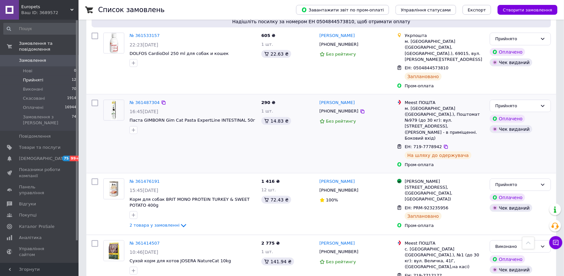
scroll to position [406, 0]
click at [536, 103] on div "Прийнято" at bounding box center [516, 106] width 42 height 7
click at [518, 114] on li "Виконано" at bounding box center [520, 120] width 61 height 12
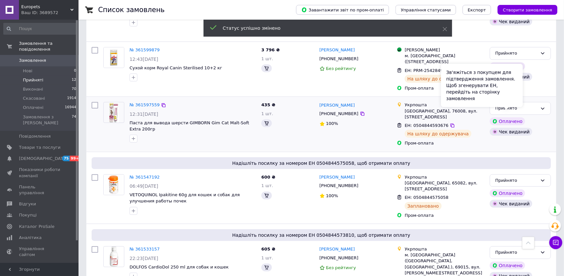
scroll to position [210, 0]
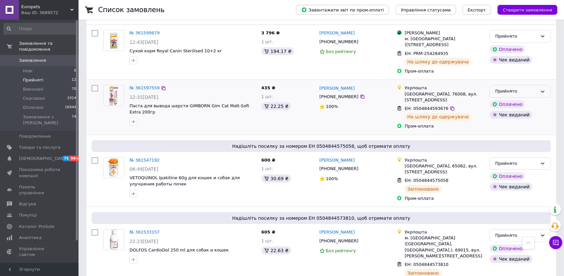
click at [527, 85] on div "Прийнято" at bounding box center [520, 91] width 61 height 13
click at [524, 99] on li "Виконано" at bounding box center [520, 105] width 61 height 12
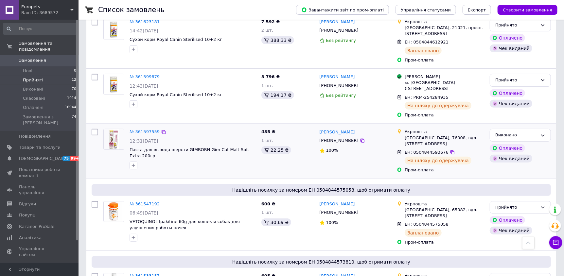
scroll to position [144, 0]
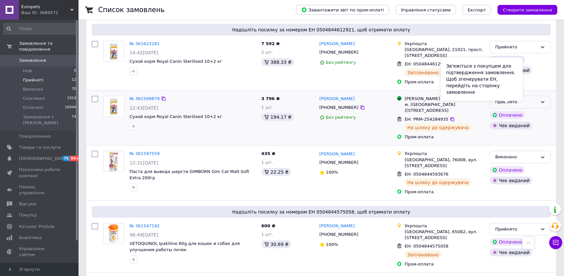
click at [532, 99] on div "Прийнято" at bounding box center [516, 102] width 42 height 7
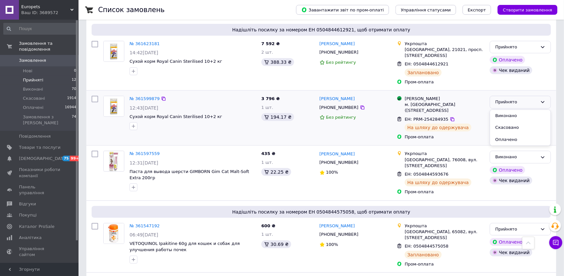
click at [518, 110] on li "Виконано" at bounding box center [520, 116] width 61 height 12
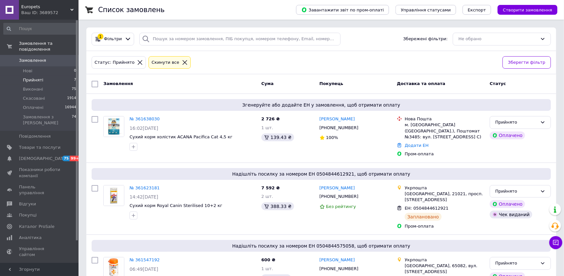
click at [41, 58] on span "Замовлення" at bounding box center [32, 61] width 27 height 6
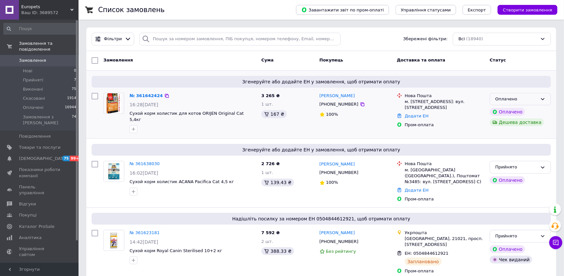
click at [506, 96] on div "Оплачено" at bounding box center [516, 99] width 42 height 7
click at [506, 110] on li "Прийнято" at bounding box center [520, 113] width 61 height 12
click at [30, 201] on span "Відгуки" at bounding box center [27, 204] width 17 height 6
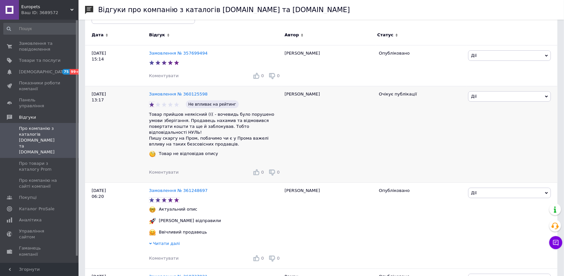
scroll to position [98, 0]
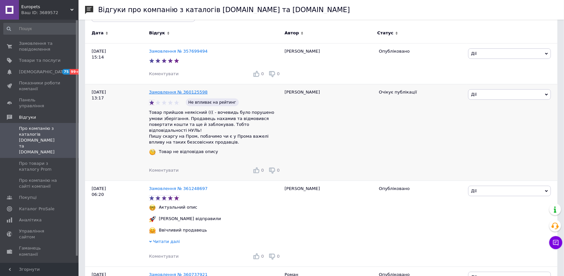
click at [170, 93] on link "Замовлення № 360125598" at bounding box center [178, 92] width 59 height 5
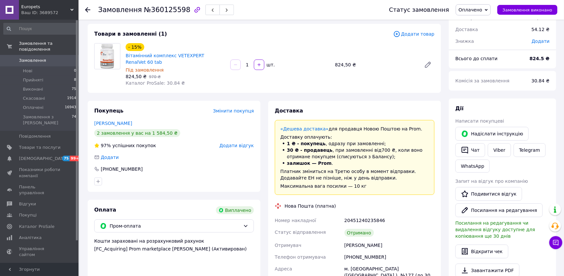
scroll to position [110, 0]
click at [29, 199] on link "Відгуки" at bounding box center [40, 204] width 80 height 11
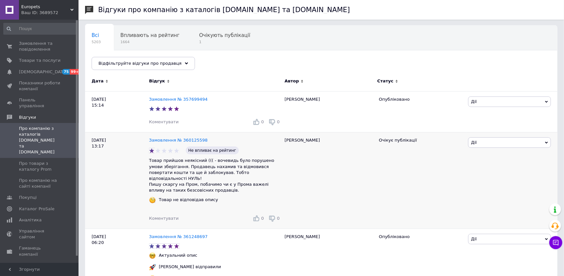
scroll to position [65, 0]
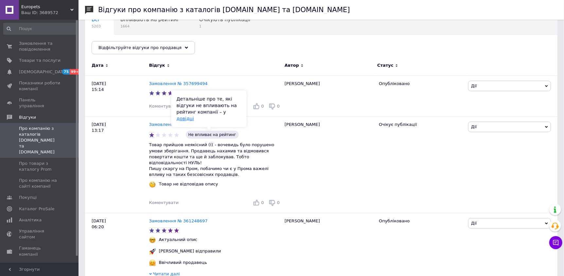
click at [194, 120] on link "довідці" at bounding box center [184, 118] width 17 height 5
click at [166, 125] on link "Замовлення № 360125598" at bounding box center [178, 124] width 59 height 5
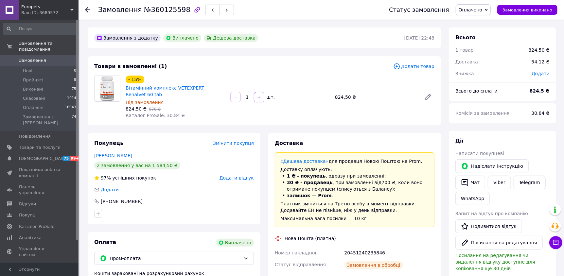
scroll to position [110, 0]
click at [30, 201] on span "Відгуки" at bounding box center [27, 204] width 17 height 6
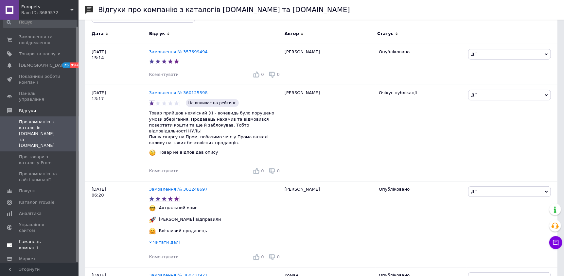
scroll to position [98, 0]
click at [32, 267] on span "Налаштування" at bounding box center [35, 270] width 33 height 6
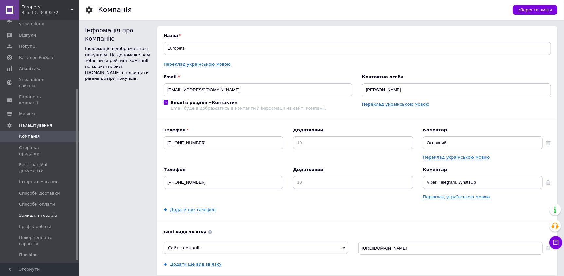
scroll to position [101, 0]
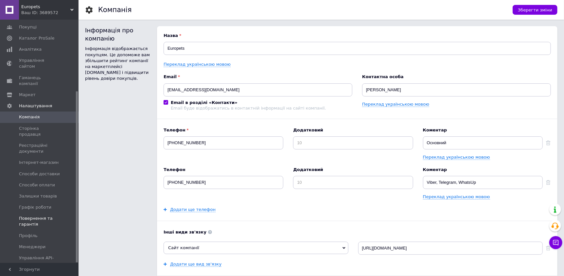
click at [32, 216] on span "Повернення та гарантія" at bounding box center [40, 222] width 42 height 12
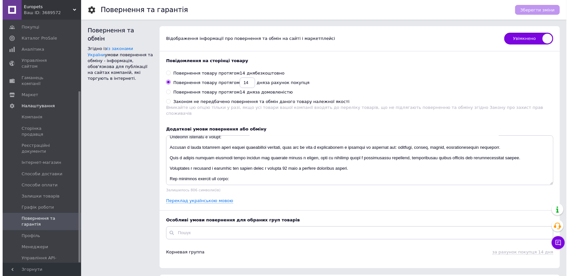
scroll to position [32, 0]
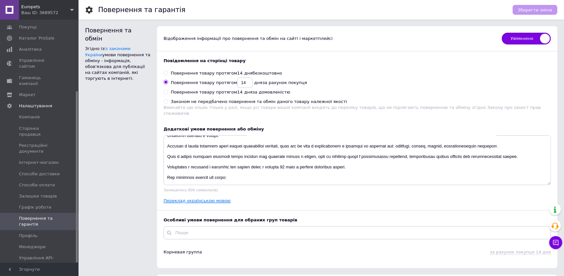
click at [198, 198] on link "Переклад українською мовою" at bounding box center [197, 200] width 67 height 5
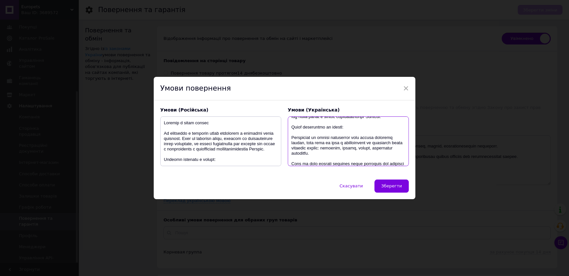
drag, startPoint x: 354, startPoint y: 159, endPoint x: 289, endPoint y: 143, distance: 67.1
click at [289, 143] on textarea at bounding box center [348, 141] width 121 height 50
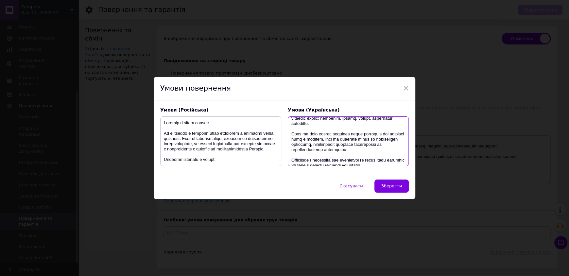
scroll to position [65, 0]
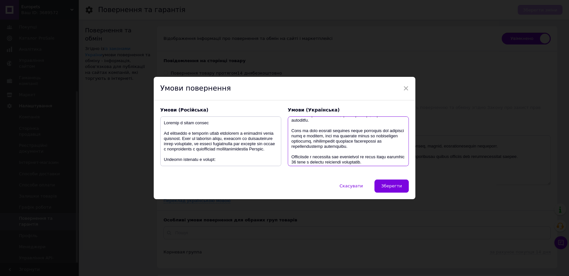
click at [382, 152] on textarea at bounding box center [348, 141] width 121 height 50
drag, startPoint x: 382, startPoint y: 152, endPoint x: 328, endPoint y: 140, distance: 55.6
click at [328, 140] on textarea at bounding box center [348, 141] width 121 height 50
drag, startPoint x: 380, startPoint y: 151, endPoint x: 327, endPoint y: 138, distance: 54.8
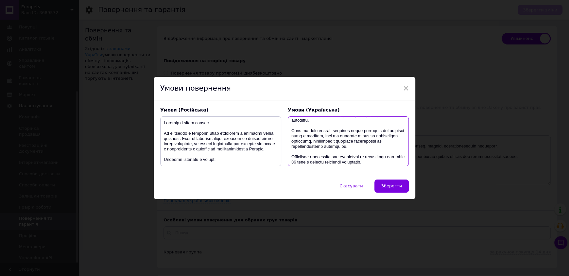
click at [330, 138] on textarea at bounding box center [348, 141] width 121 height 50
click at [331, 140] on textarea at bounding box center [348, 141] width 121 height 50
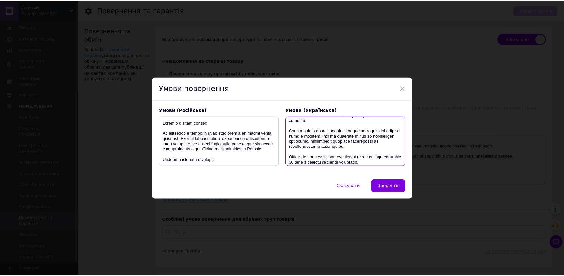
scroll to position [32, 0]
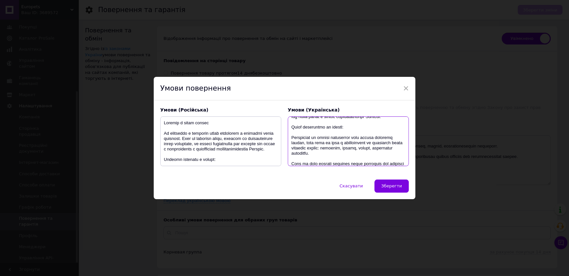
drag, startPoint x: 381, startPoint y: 152, endPoint x: 291, endPoint y: 144, distance: 90.3
click at [291, 144] on textarea at bounding box center [348, 141] width 121 height 50
click at [406, 90] on span "×" at bounding box center [406, 88] width 6 height 11
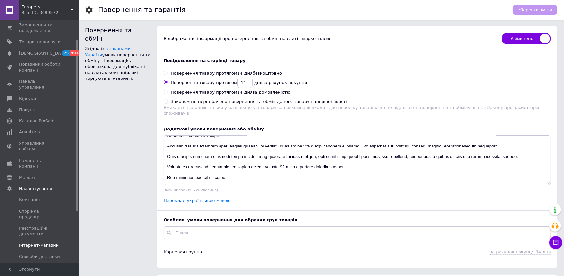
scroll to position [0, 0]
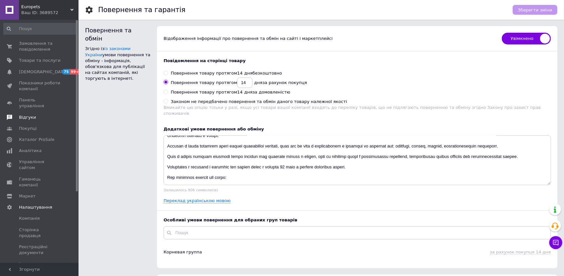
click at [28, 116] on link "Відгуки" at bounding box center [40, 117] width 80 height 11
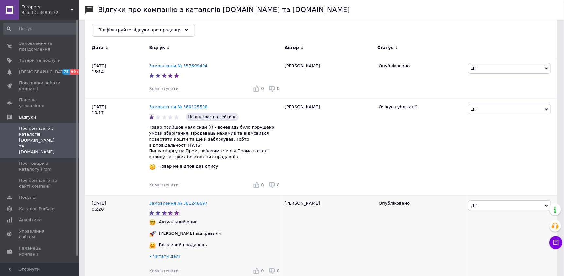
scroll to position [98, 0]
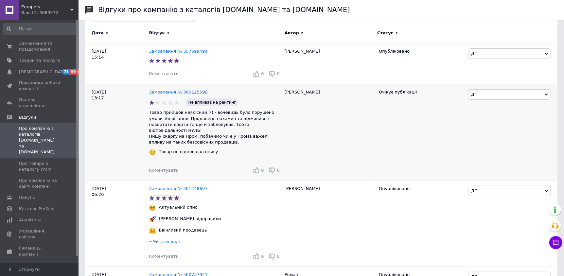
click at [165, 168] on span "Коментувати" at bounding box center [163, 170] width 29 height 5
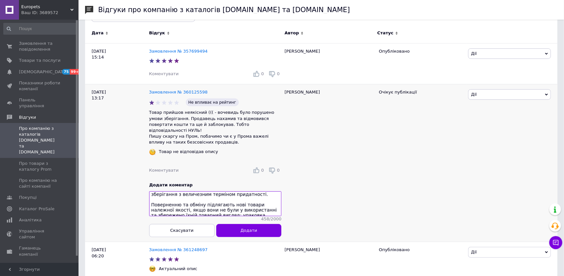
scroll to position [0, 0]
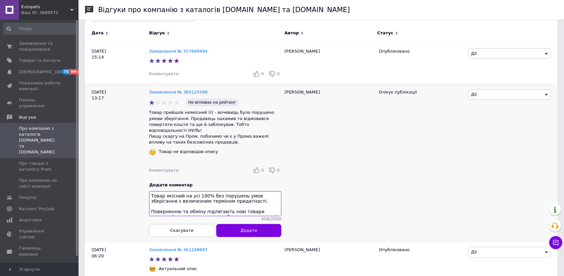
click at [233, 197] on textarea "Товар якісний на усі 100% без порушень умов зберігання з величезним терміном пр…" at bounding box center [215, 203] width 132 height 25
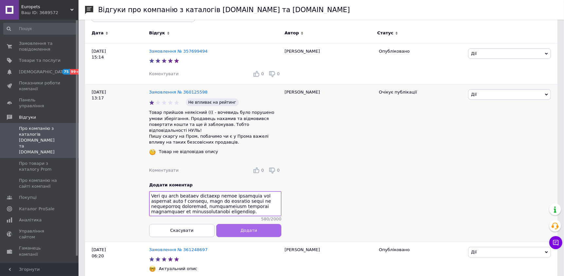
type textarea "Товар якісний на усі 100% без порушень умов зберігання з величезним терміном пр…"
click at [248, 228] on span "Додати" at bounding box center [248, 230] width 17 height 5
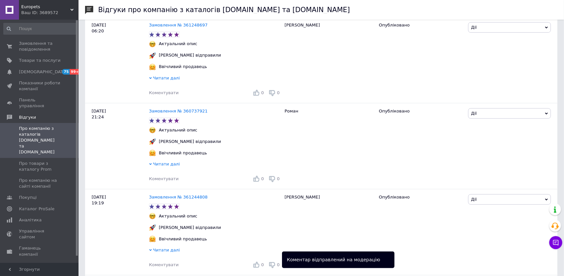
scroll to position [131, 0]
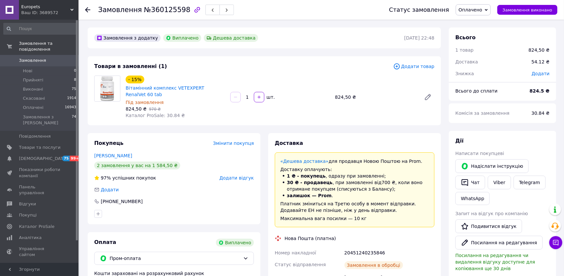
scroll to position [110, 0]
